Goal: Task Accomplishment & Management: Use online tool/utility

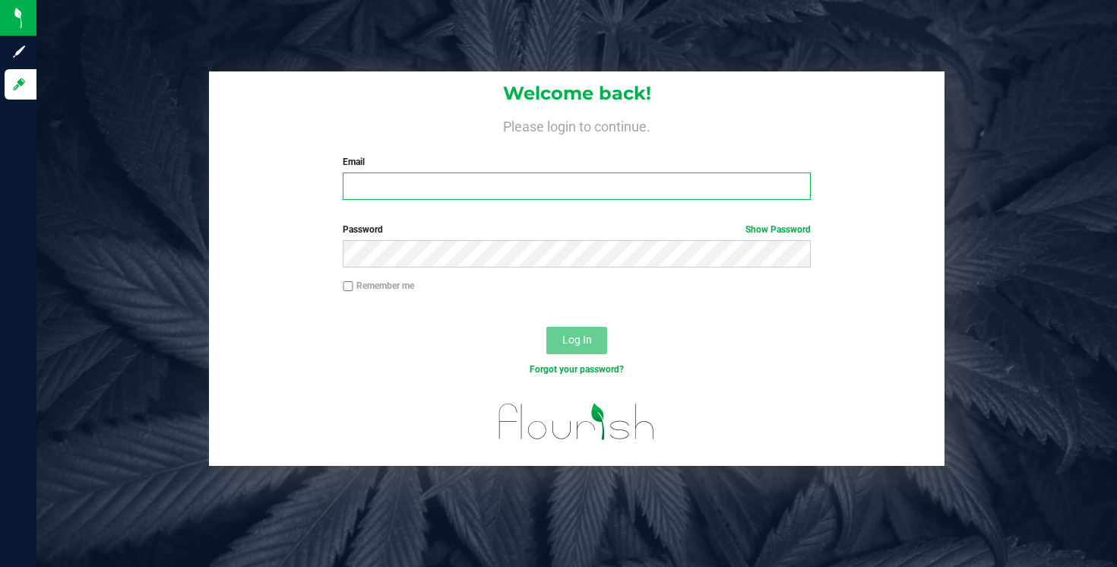
click at [401, 187] on input "Email" at bounding box center [576, 186] width 467 height 27
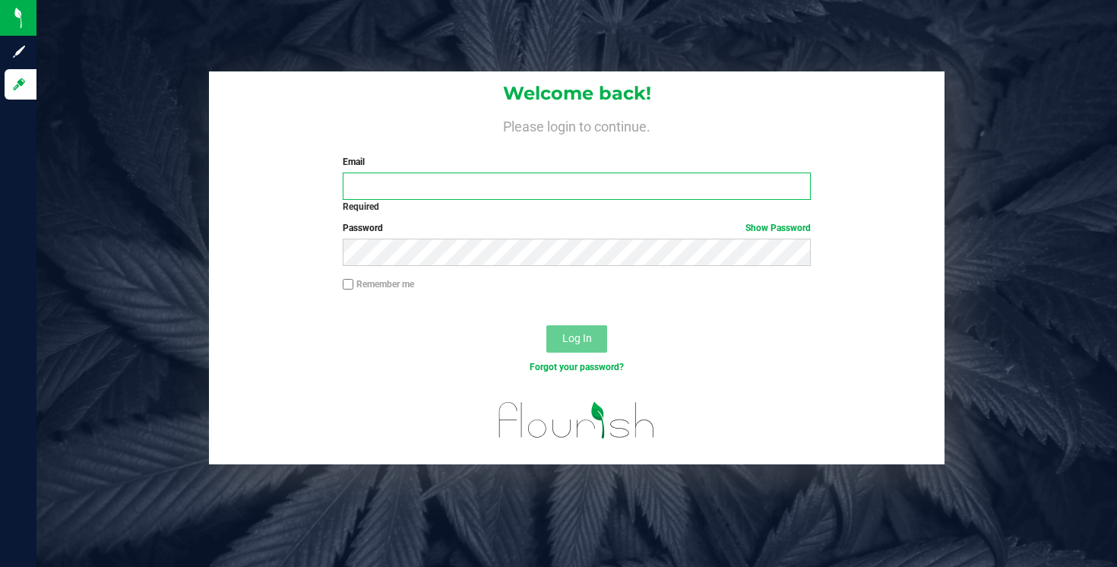
type input "[EMAIL_ADDRESS][DOMAIN_NAME]"
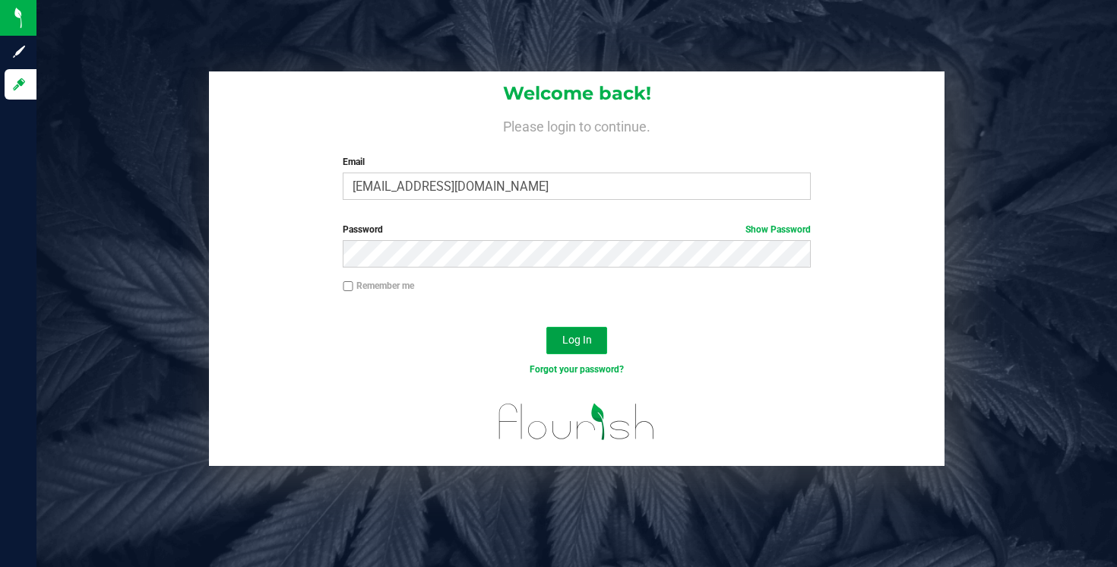
click at [569, 340] on span "Log In" at bounding box center [577, 340] width 30 height 12
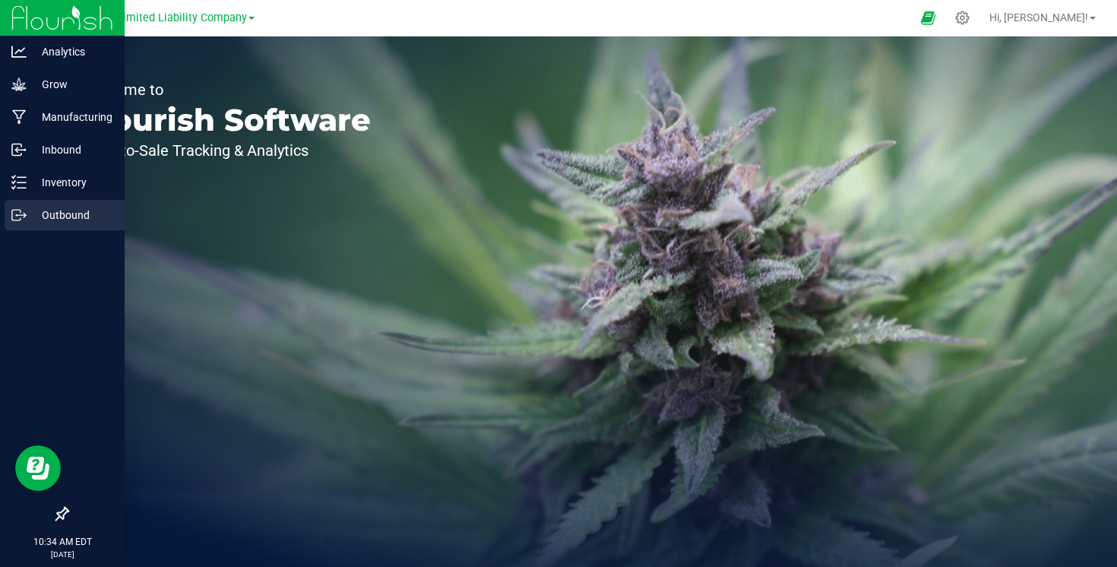
click at [68, 209] on p "Outbound" at bounding box center [72, 215] width 91 height 18
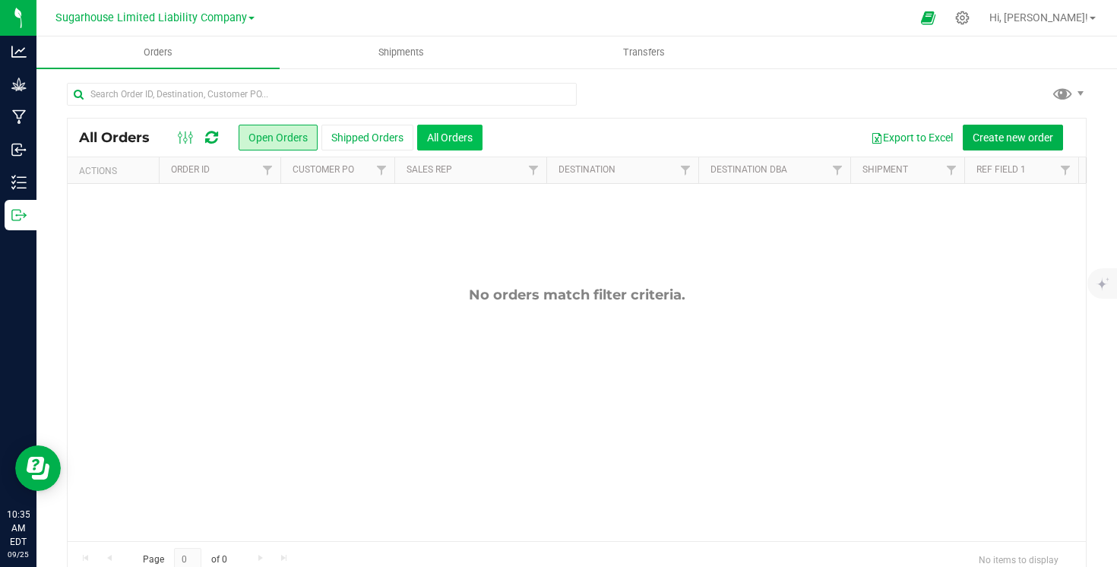
click at [455, 139] on button "All Orders" at bounding box center [449, 138] width 65 height 26
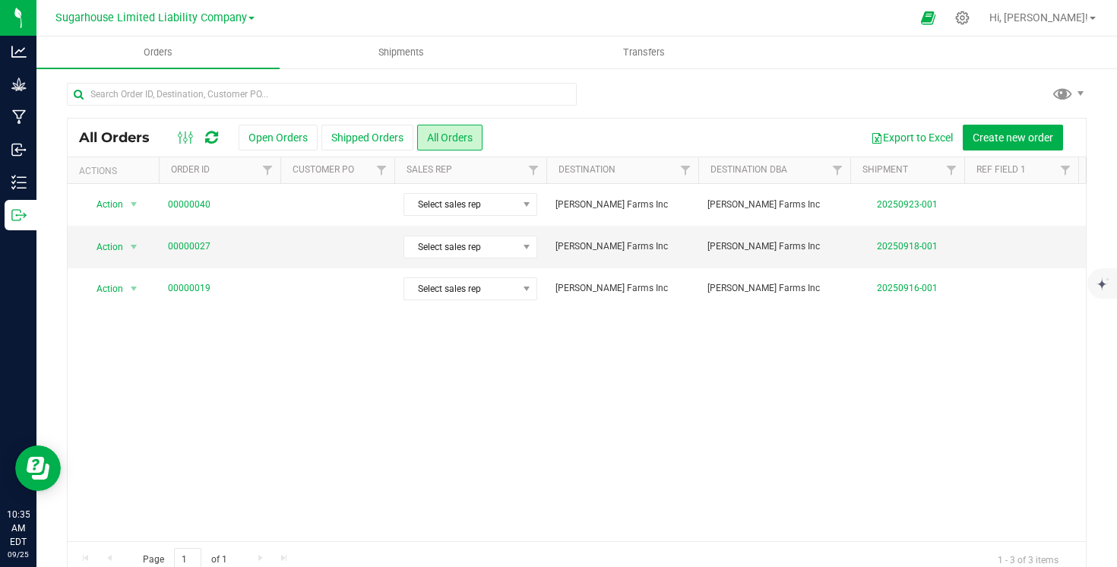
click at [255, 22] on div "Sugarhouse Limited Liability Company" at bounding box center [155, 18] width 222 height 24
click at [242, 19] on span "Sugarhouse Limited Liability Company" at bounding box center [151, 18] width 192 height 14
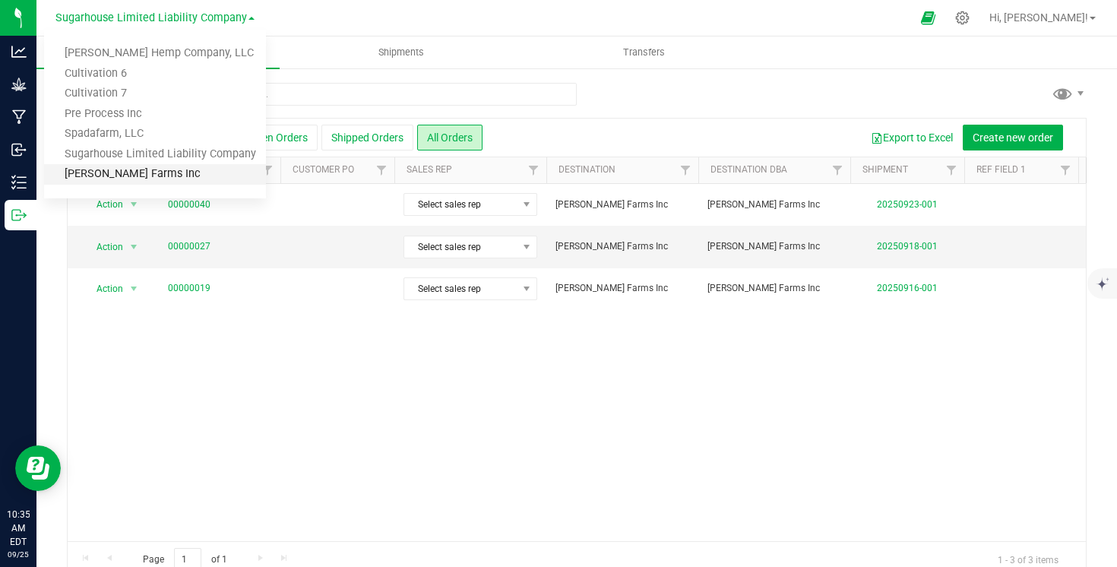
click at [155, 169] on link "[PERSON_NAME] Farms Inc" at bounding box center [155, 174] width 222 height 21
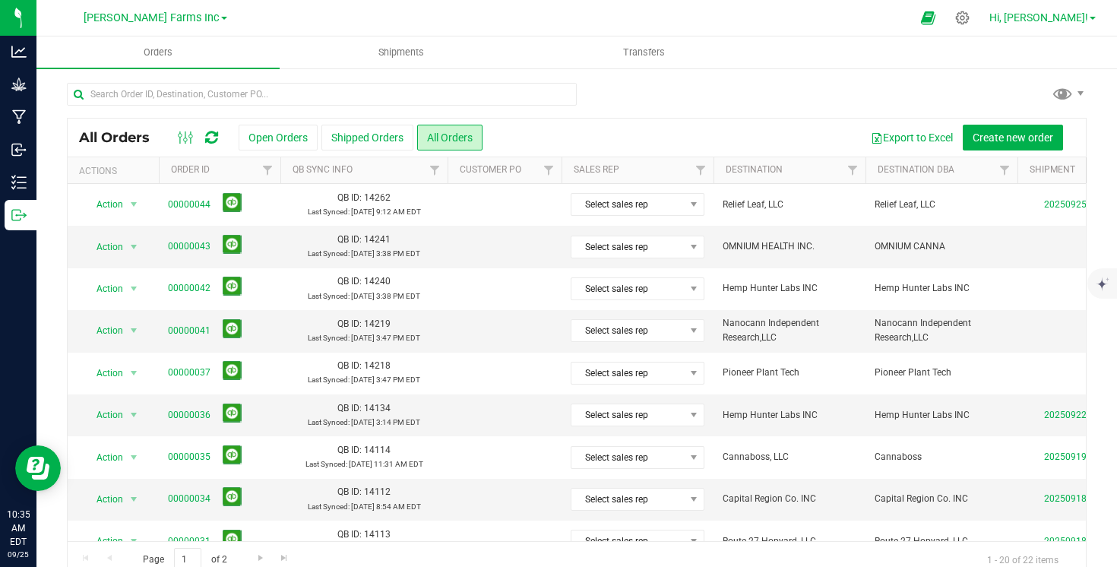
click at [1097, 19] on link "Hi, [PERSON_NAME]!" at bounding box center [1043, 18] width 119 height 16
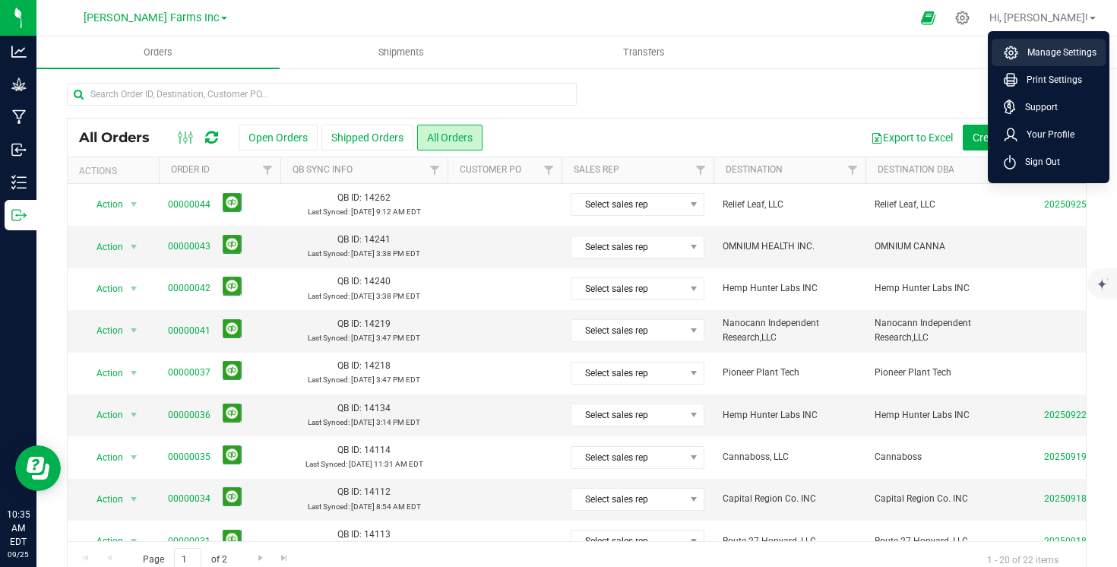
click at [1050, 50] on span "Manage Settings" at bounding box center [1057, 52] width 78 height 15
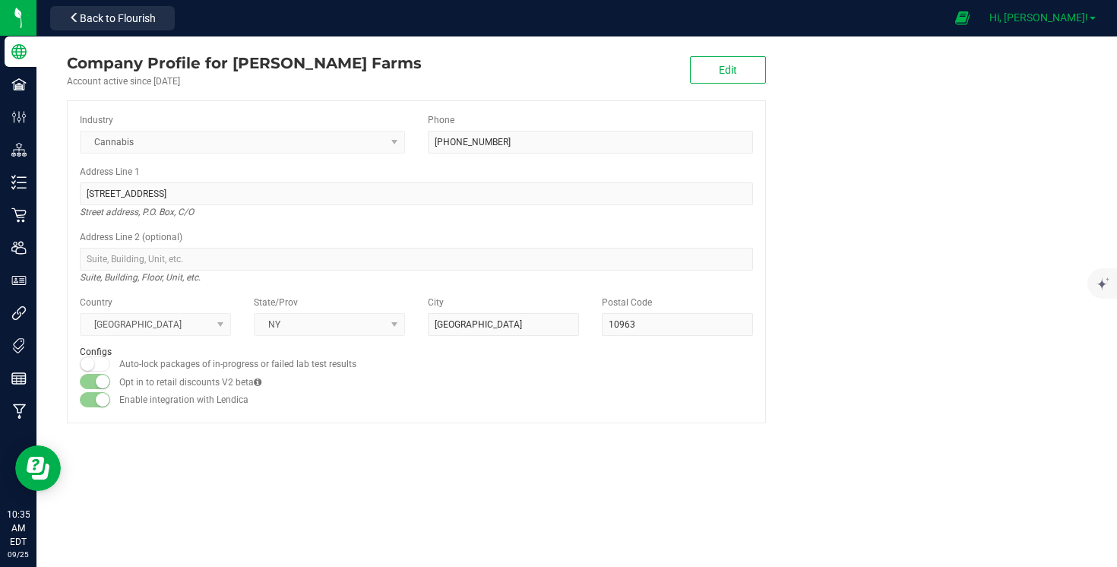
click at [1092, 17] on span at bounding box center [1093, 18] width 6 height 3
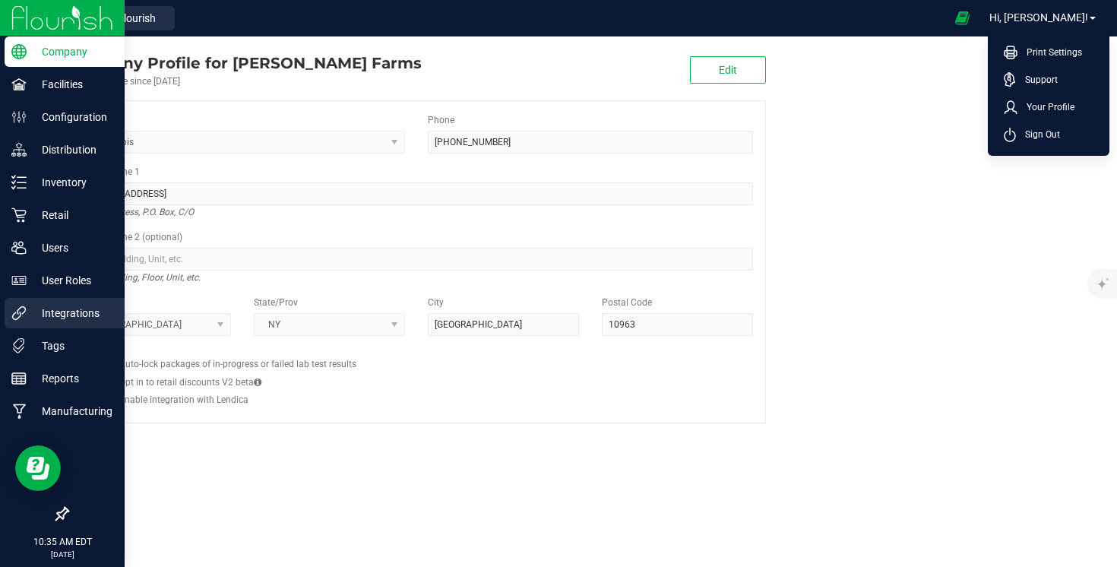
click at [71, 319] on p "Integrations" at bounding box center [72, 313] width 91 height 18
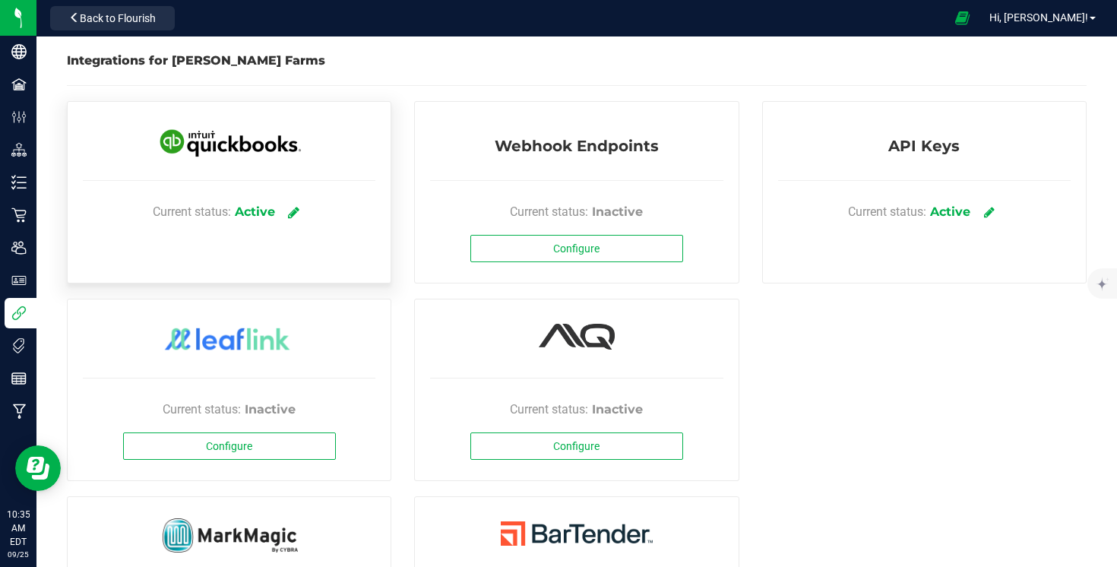
click at [297, 214] on icon at bounding box center [293, 212] width 11 height 14
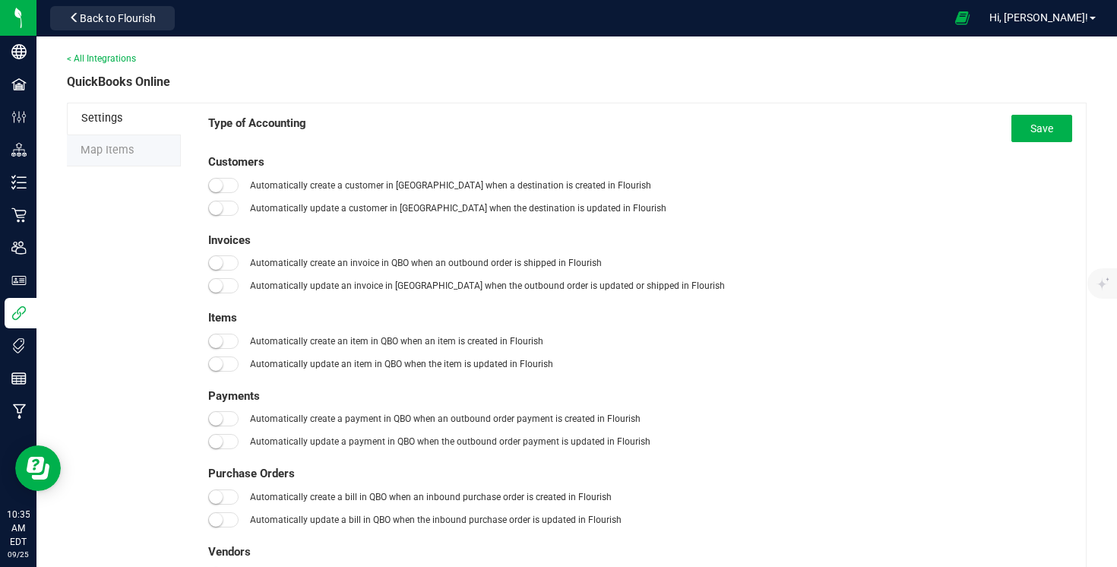
type input "[DATE]"
click at [125, 154] on span "Map Items" at bounding box center [107, 150] width 53 height 13
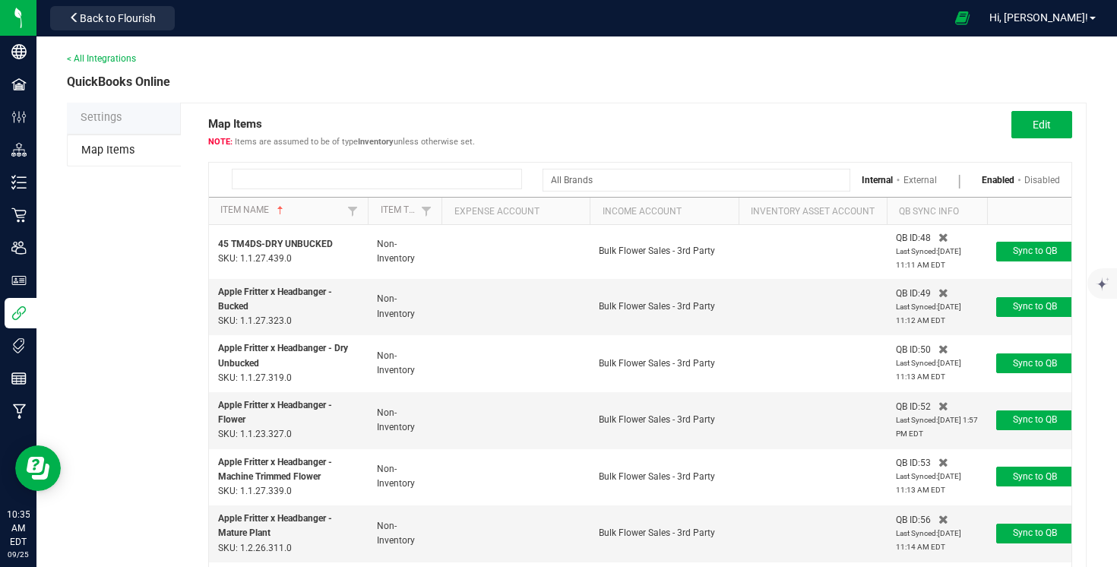
click at [391, 183] on input at bounding box center [377, 179] width 290 height 21
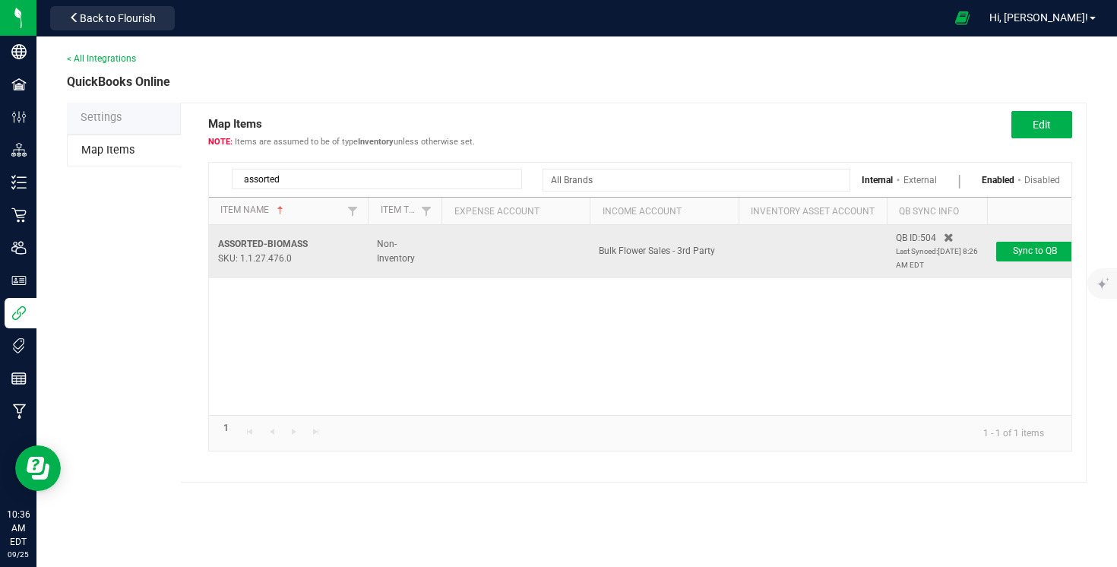
type input "assorted"
click at [309, 246] on td "ASSORTED-BIOMASS SKU: 1.1.27.476.0" at bounding box center [288, 251] width 159 height 53
click at [413, 258] on span "Non-Inventory" at bounding box center [396, 251] width 38 height 25
drag, startPoint x: 314, startPoint y: 241, endPoint x: 216, endPoint y: 242, distance: 98.1
click at [216, 242] on td "ASSORTED-BIOMASS SKU: 1.1.27.476.0" at bounding box center [288, 251] width 159 height 53
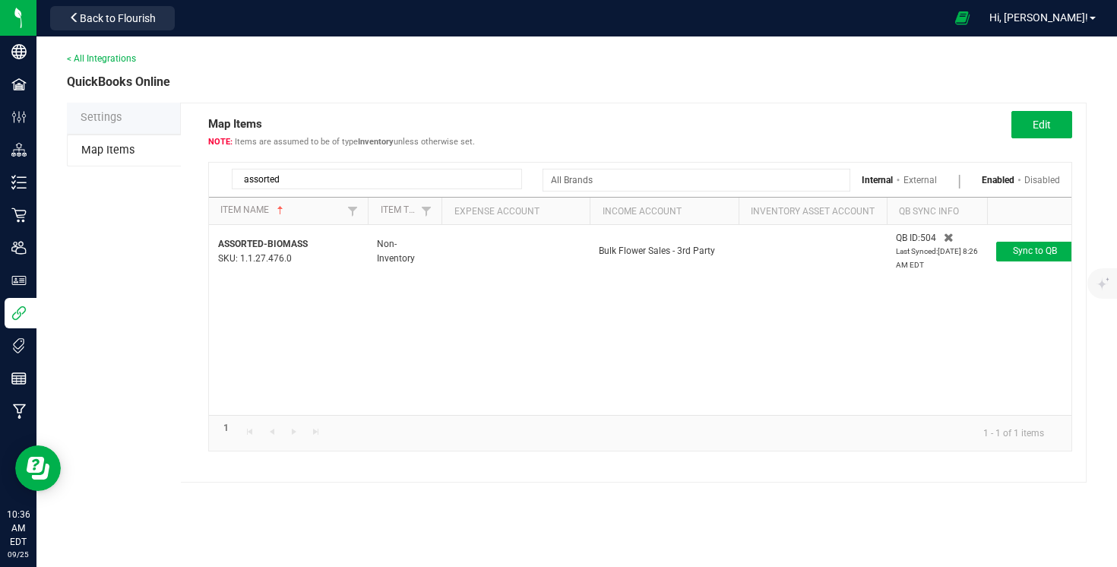
copy span "ASSORTED-BIOMASS"
